Goal: Information Seeking & Learning: Learn about a topic

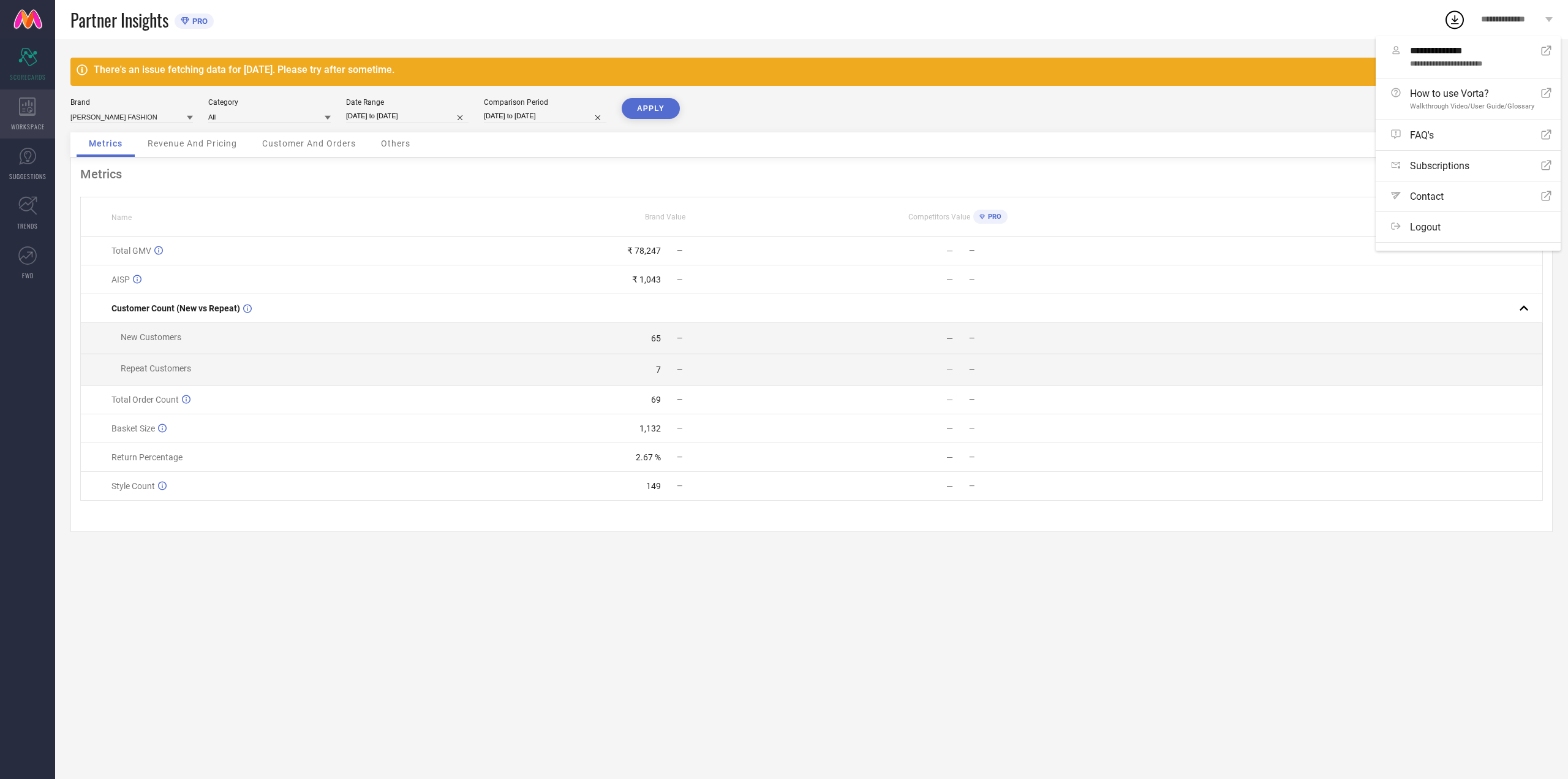
click at [18, 99] on div "WORKSPACE" at bounding box center [27, 114] width 55 height 49
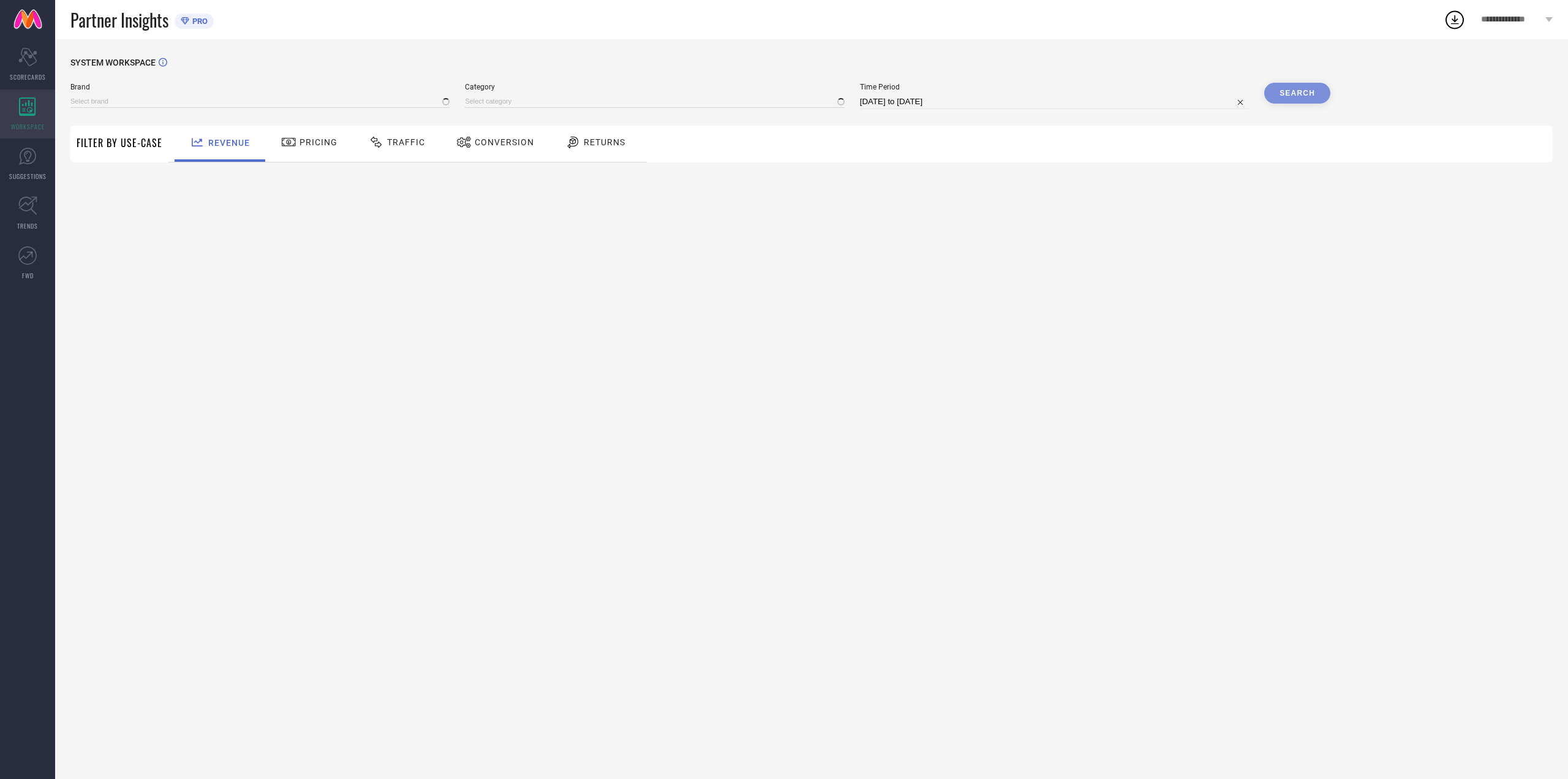
type input "[PERSON_NAME] FASHION"
type input "All"
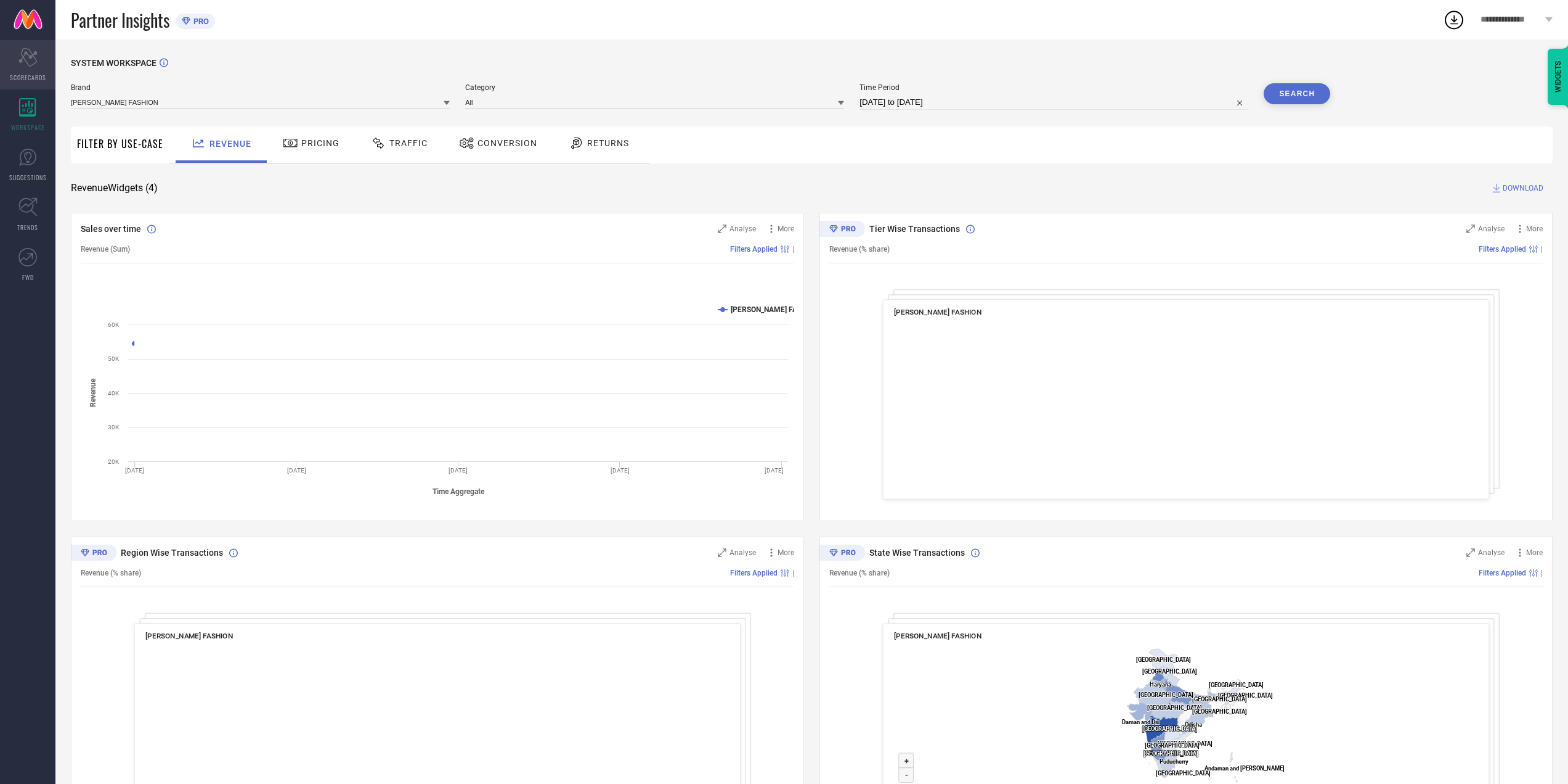
click at [30, 75] on span "SCORECARDS" at bounding box center [28, 78] width 36 height 9
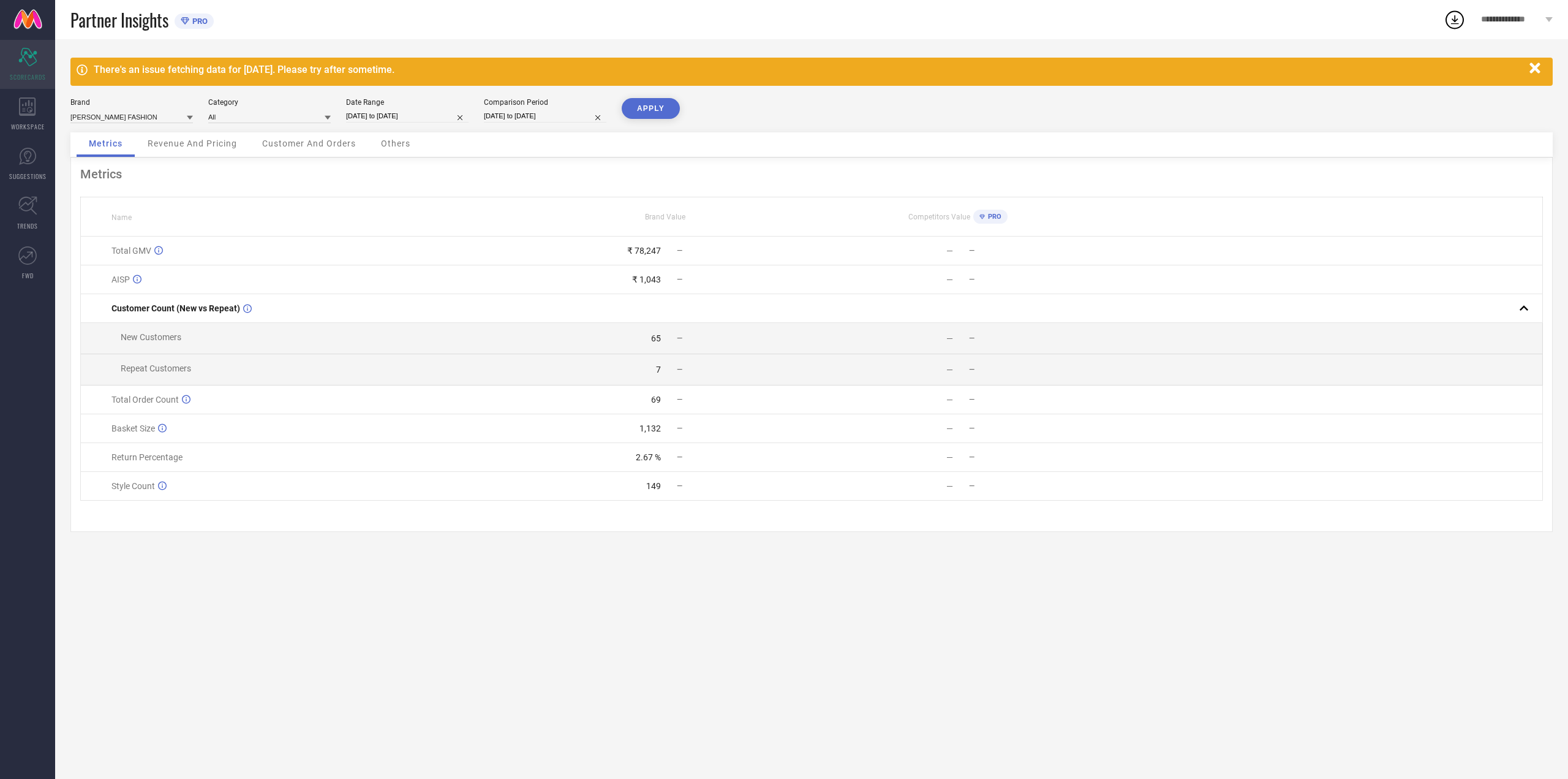
click at [11, 67] on div "Scorecard SCORECARDS" at bounding box center [27, 64] width 55 height 49
click at [15, 141] on link "SUGGESTIONS" at bounding box center [27, 163] width 55 height 49
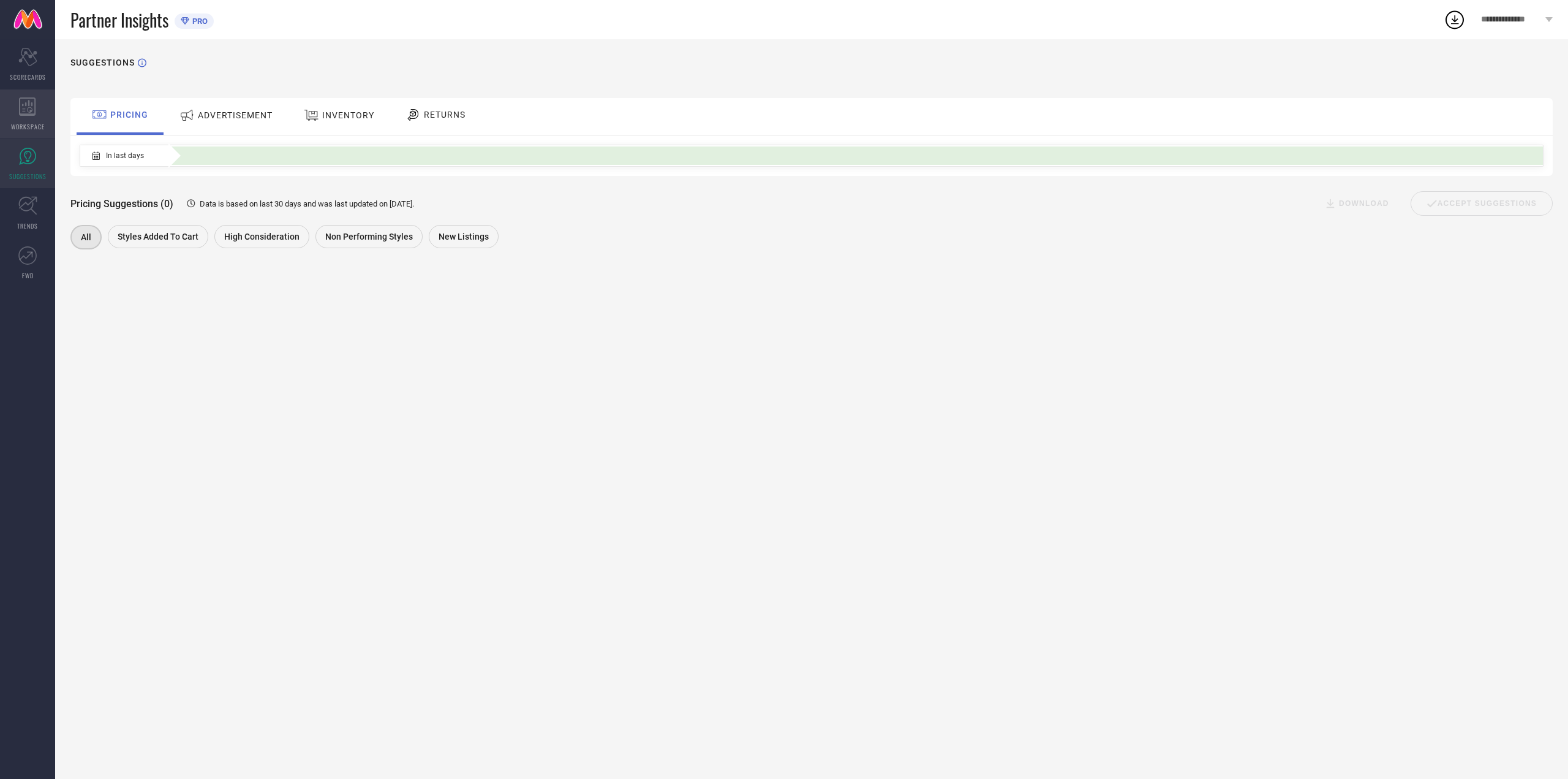
click at [33, 103] on icon at bounding box center [27, 106] width 17 height 18
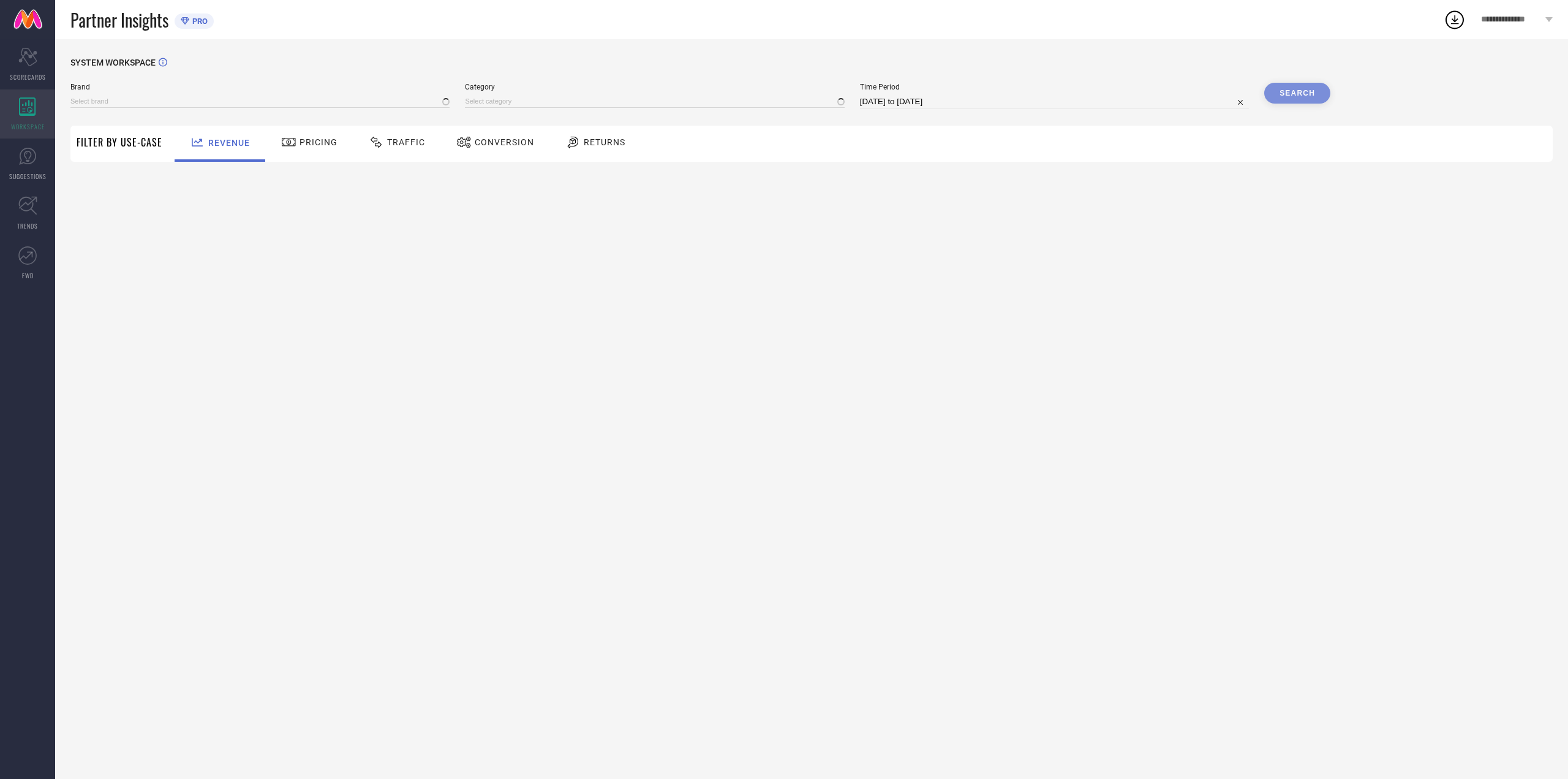
type input "[PERSON_NAME] FASHION"
type input "All"
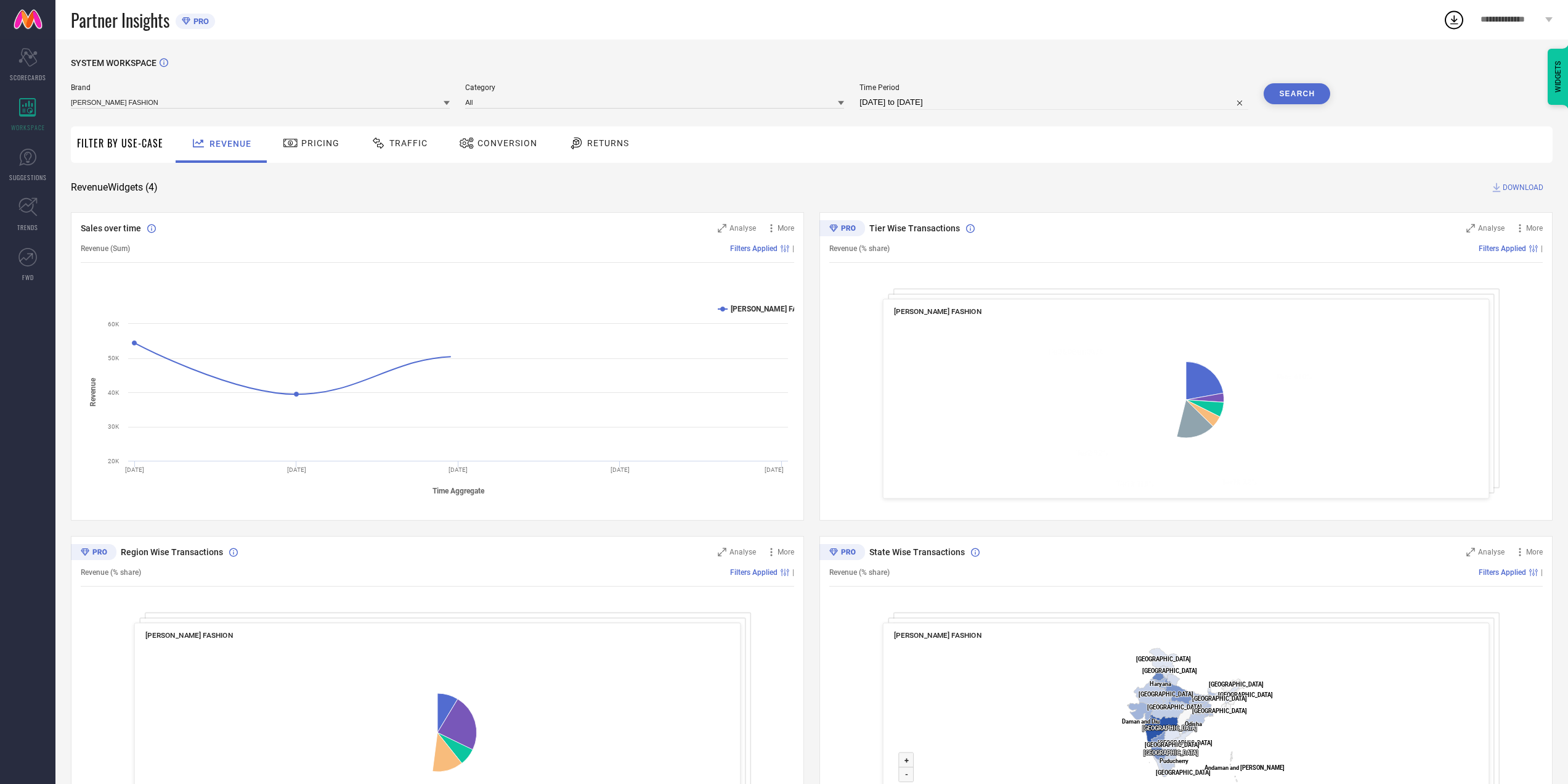
click at [324, 145] on span "Pricing" at bounding box center [320, 142] width 38 height 10
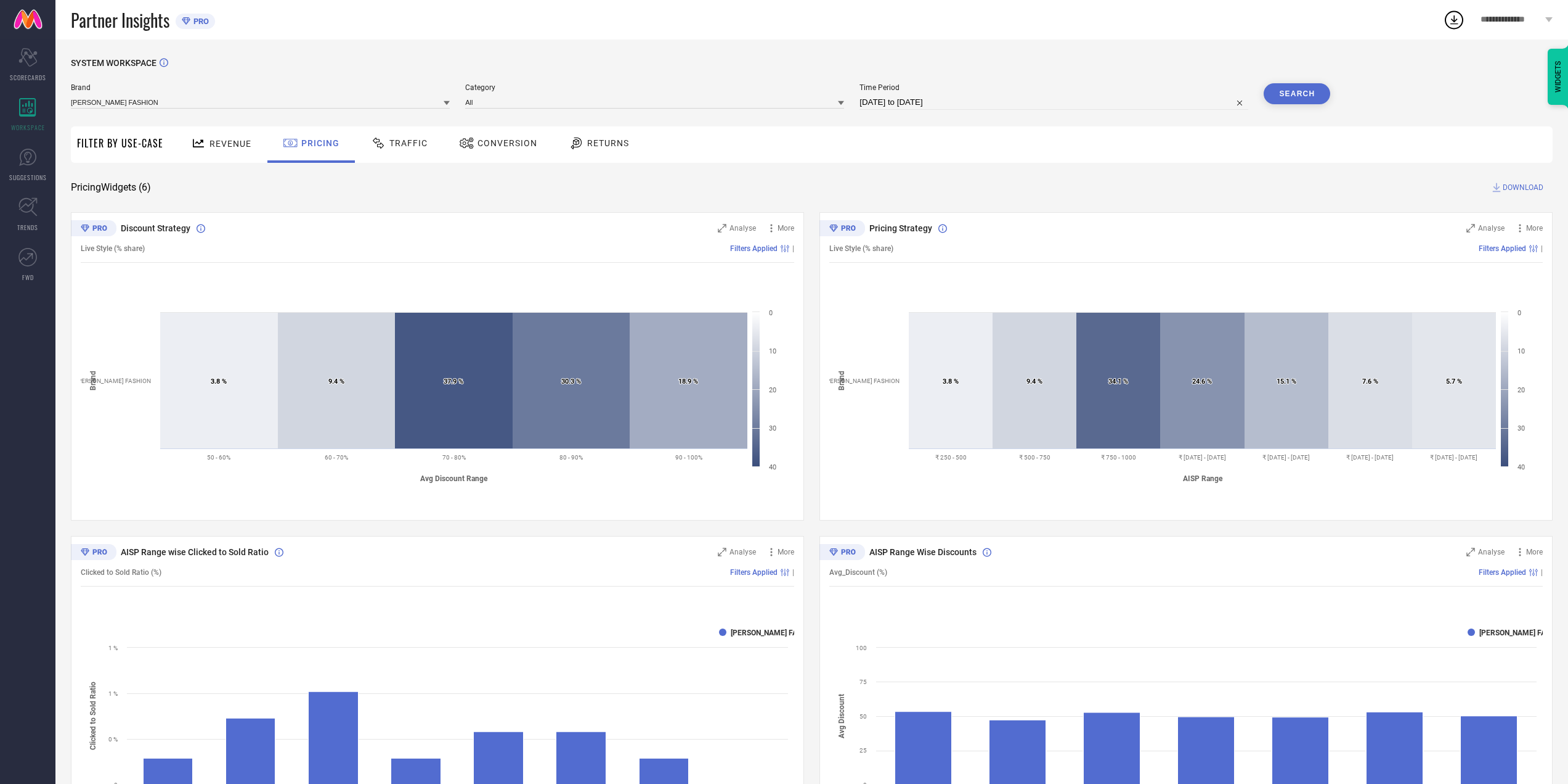
click at [427, 158] on div "Traffic" at bounding box center [400, 144] width 88 height 37
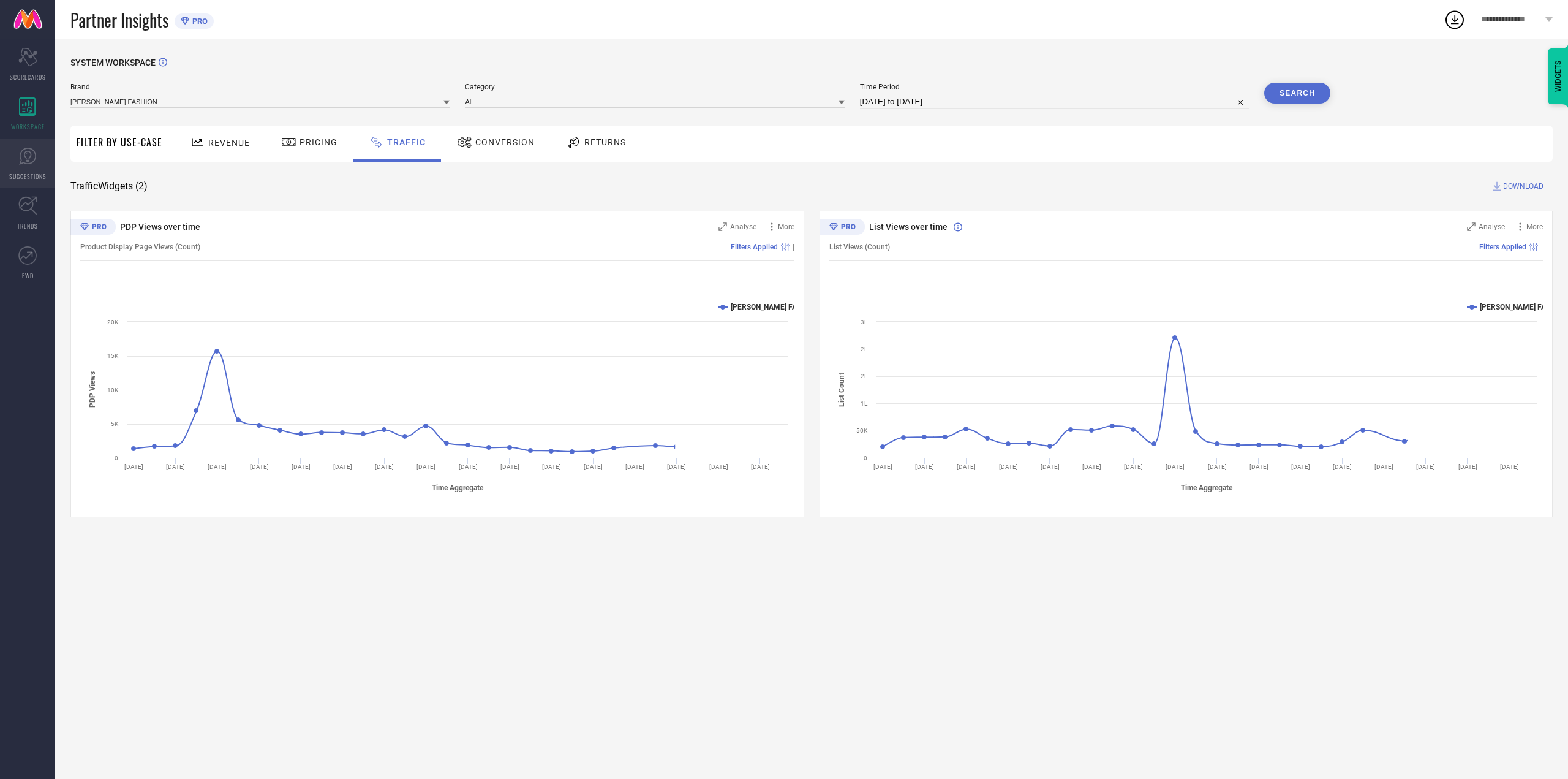
click at [13, 141] on link "SUGGESTIONS" at bounding box center [27, 163] width 55 height 49
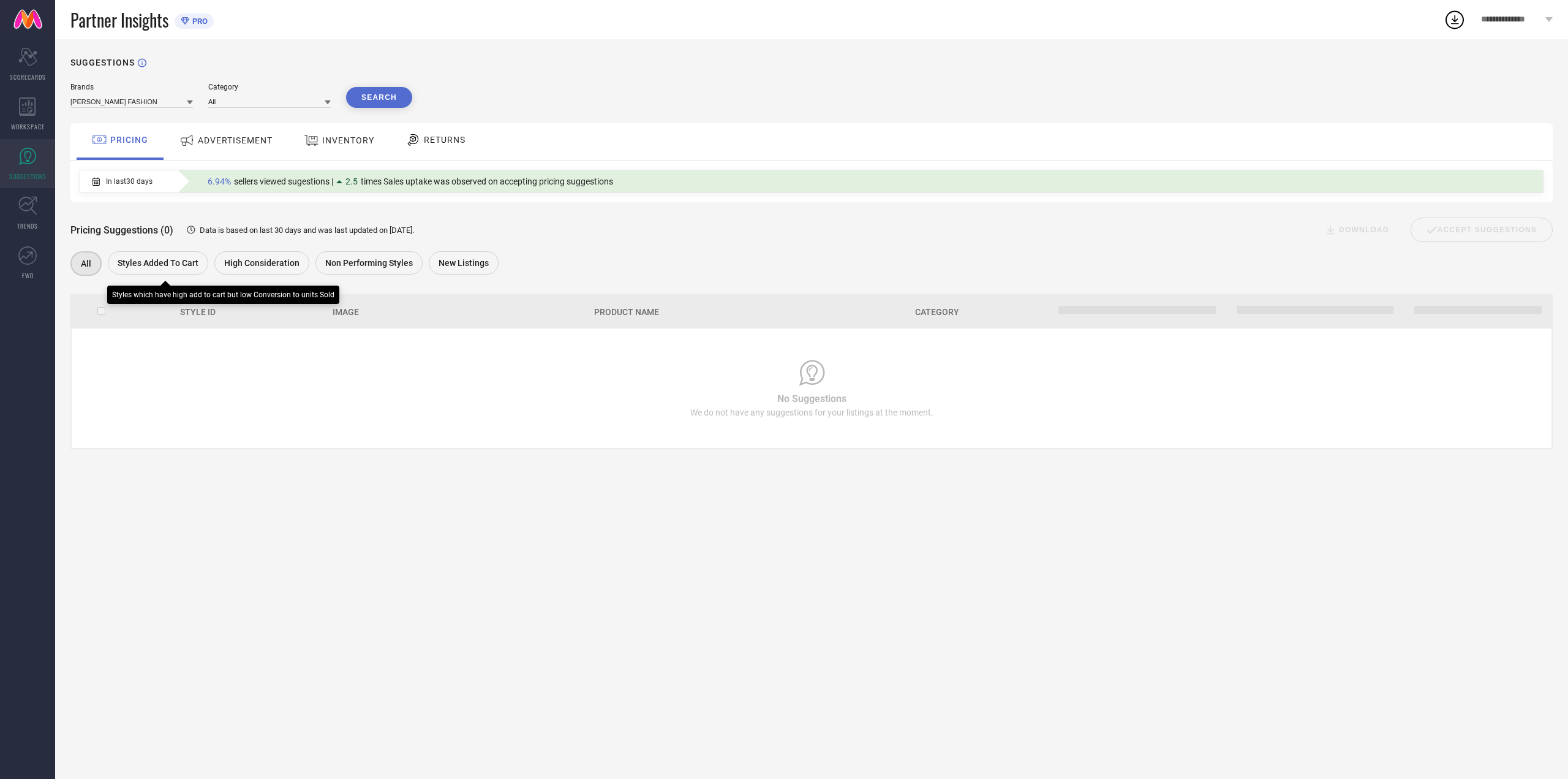
click at [142, 260] on span "Styles Added To Cart" at bounding box center [158, 262] width 81 height 10
click at [252, 144] on span "ADVERTISEMENT" at bounding box center [235, 140] width 74 height 10
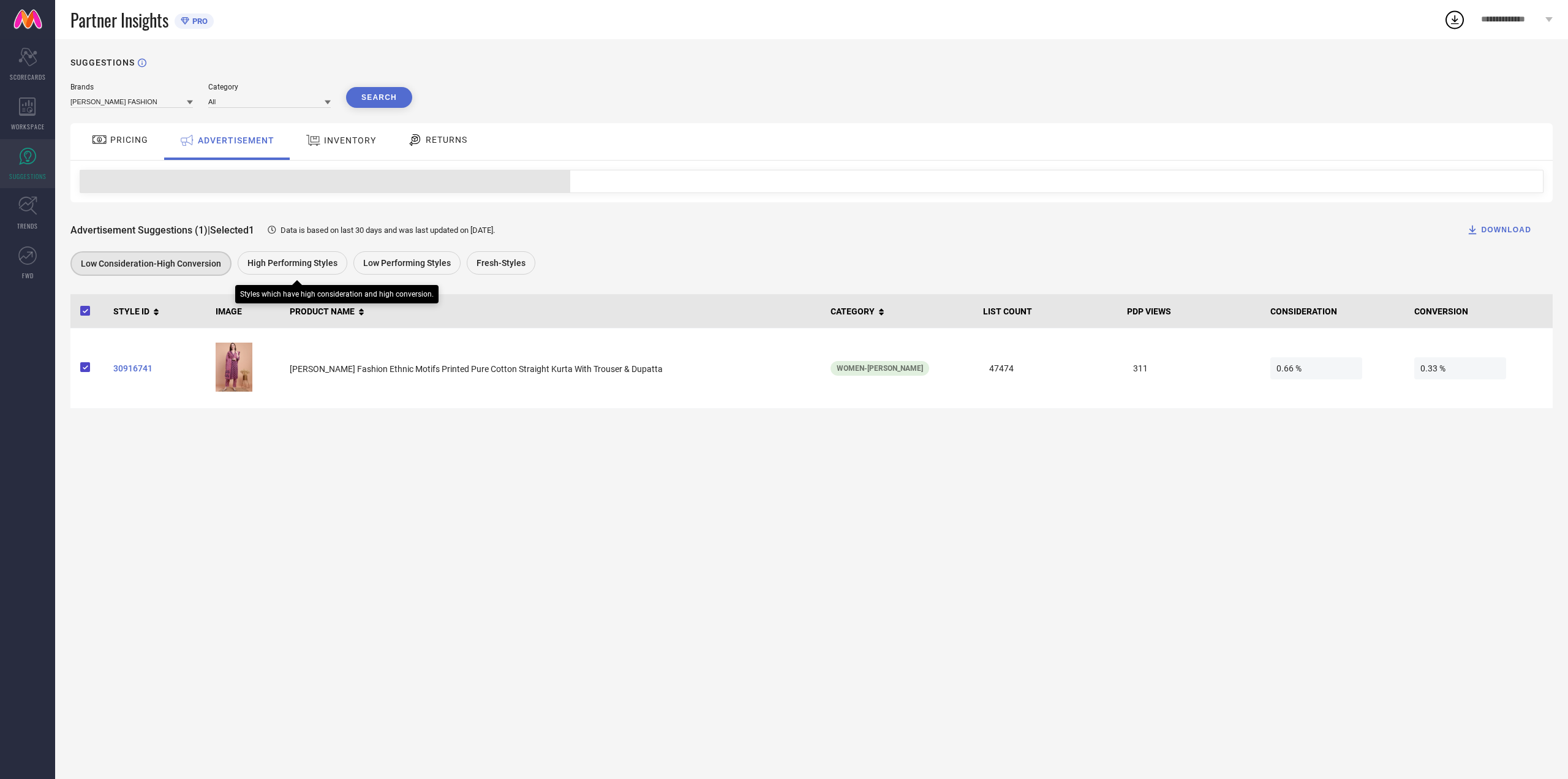
click at [290, 271] on div "High Performing Styles" at bounding box center [292, 263] width 110 height 24
